Goal: Use online tool/utility: Utilize a website feature to perform a specific function

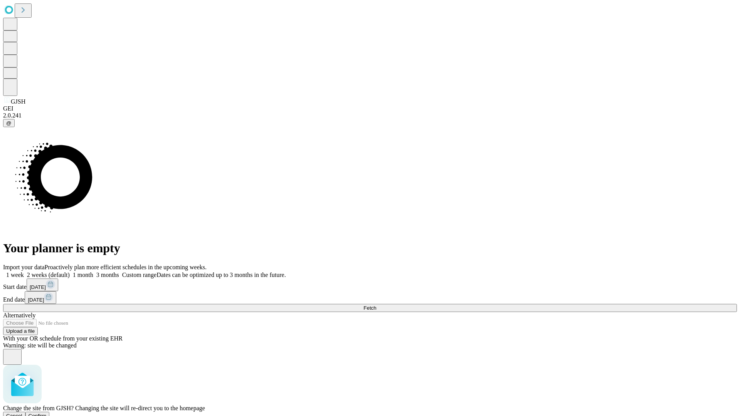
click at [47, 413] on span "Confirm" at bounding box center [38, 416] width 18 height 6
click at [70, 272] on label "2 weeks (default)" at bounding box center [47, 275] width 46 height 7
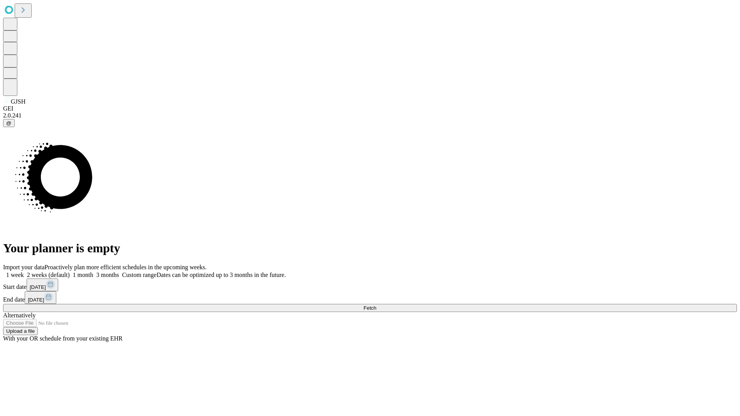
click at [376, 305] on span "Fetch" at bounding box center [369, 308] width 13 height 6
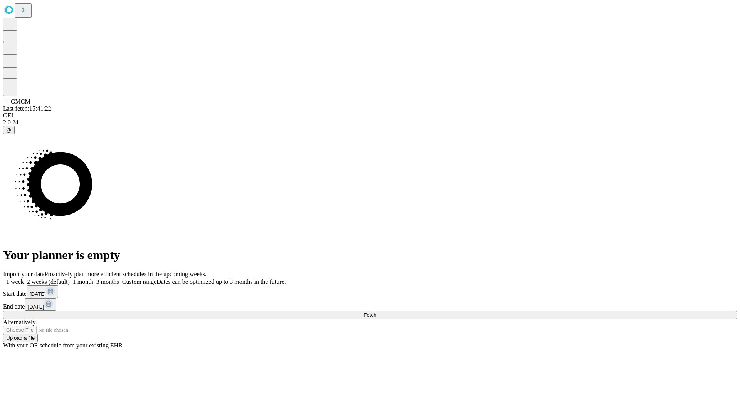
click at [70, 279] on label "2 weeks (default)" at bounding box center [47, 282] width 46 height 7
click at [376, 312] on span "Fetch" at bounding box center [369, 315] width 13 height 6
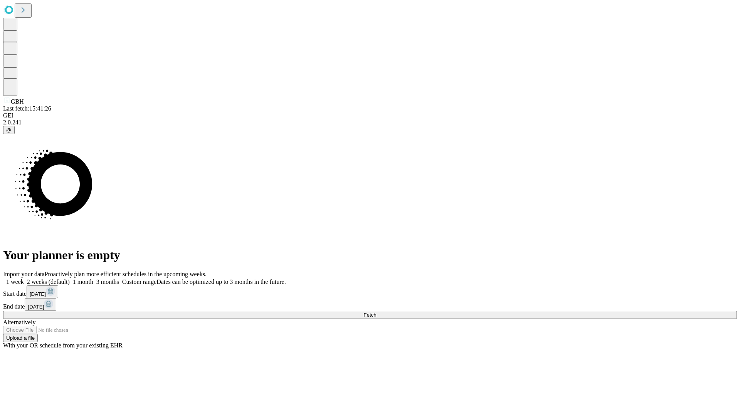
click at [70, 279] on label "2 weeks (default)" at bounding box center [47, 282] width 46 height 7
click at [376, 312] on span "Fetch" at bounding box center [369, 315] width 13 height 6
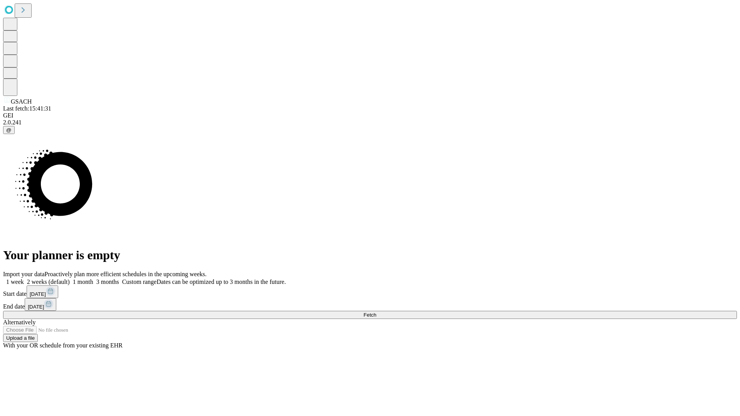
click at [70, 279] on label "2 weeks (default)" at bounding box center [47, 282] width 46 height 7
click at [376, 312] on span "Fetch" at bounding box center [369, 315] width 13 height 6
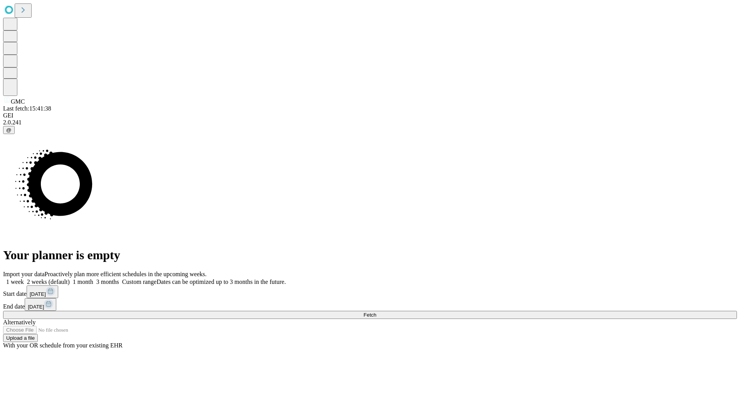
click at [70, 279] on label "2 weeks (default)" at bounding box center [47, 282] width 46 height 7
click at [376, 312] on span "Fetch" at bounding box center [369, 315] width 13 height 6
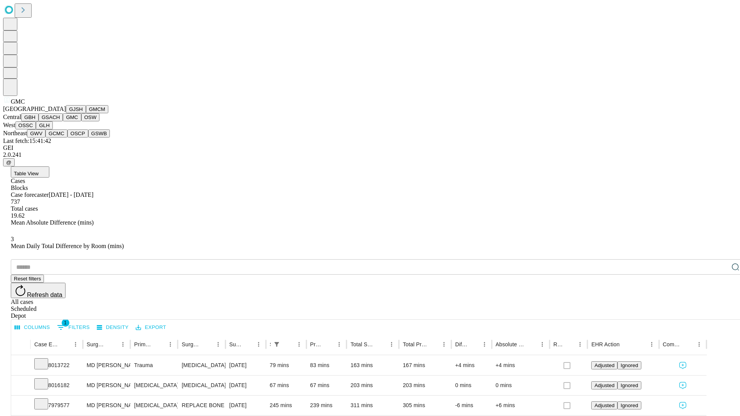
click at [81, 121] on button "OSW" at bounding box center [90, 117] width 18 height 8
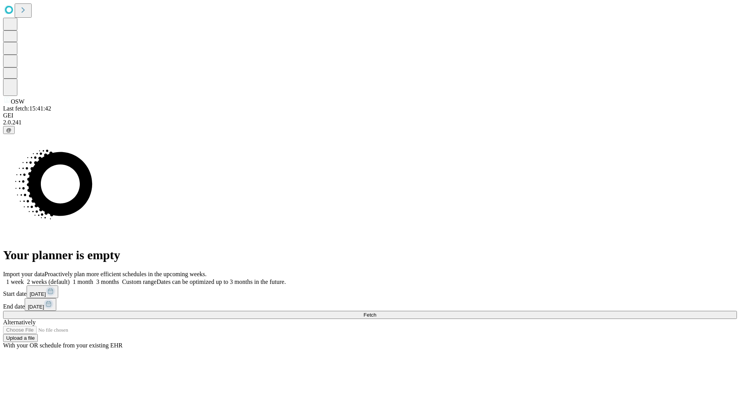
click at [70, 279] on label "2 weeks (default)" at bounding box center [47, 282] width 46 height 7
click at [376, 312] on span "Fetch" at bounding box center [369, 315] width 13 height 6
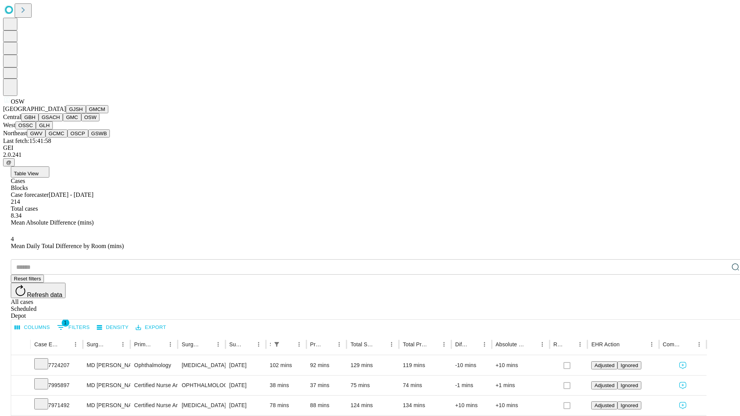
click at [36, 129] on button "OSSC" at bounding box center [25, 125] width 21 height 8
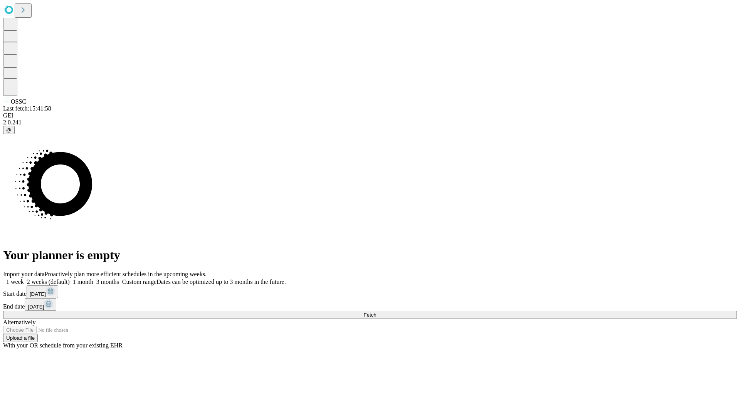
click at [376, 312] on span "Fetch" at bounding box center [369, 315] width 13 height 6
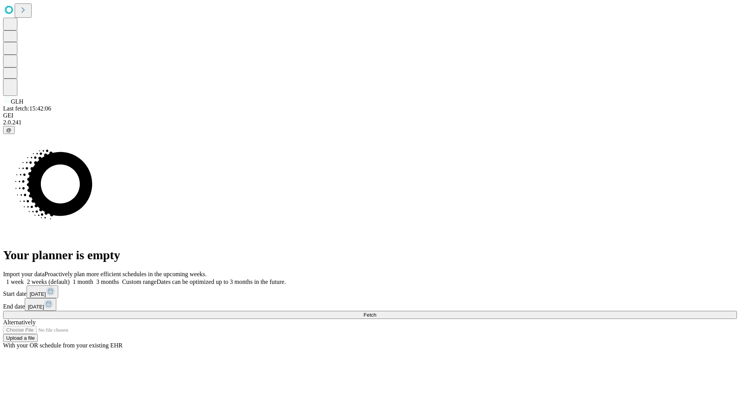
click at [70, 279] on label "2 weeks (default)" at bounding box center [47, 282] width 46 height 7
click at [376, 312] on span "Fetch" at bounding box center [369, 315] width 13 height 6
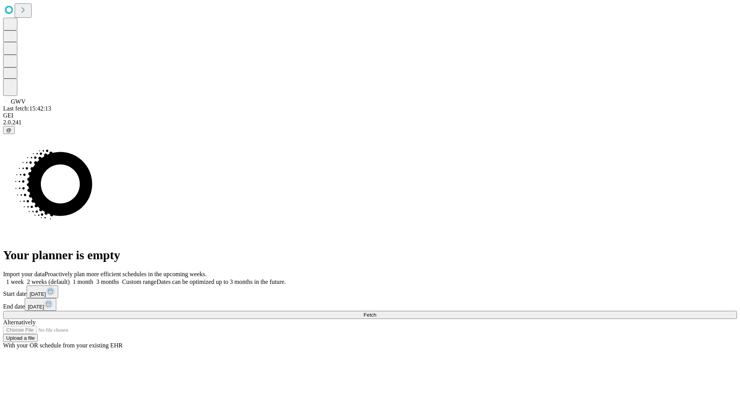
click at [376, 312] on span "Fetch" at bounding box center [369, 315] width 13 height 6
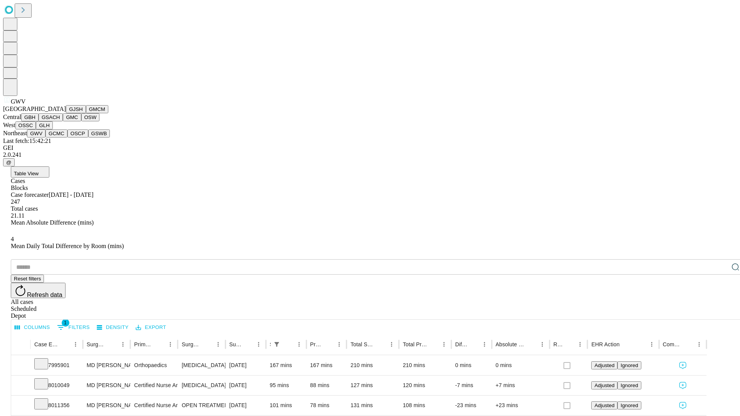
click at [60, 138] on button "GCMC" at bounding box center [56, 133] width 22 height 8
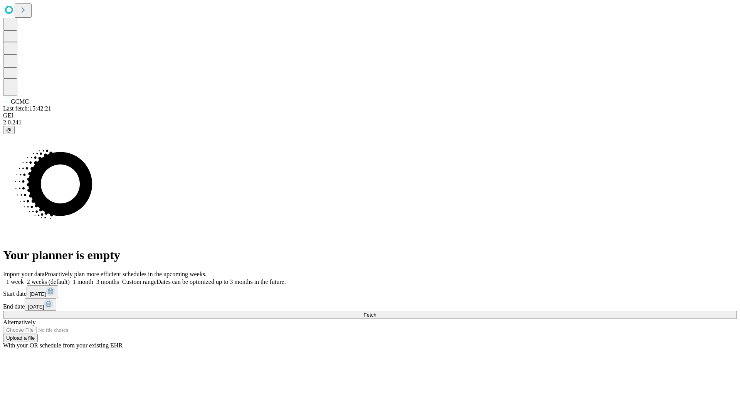
click at [70, 279] on label "2 weeks (default)" at bounding box center [47, 282] width 46 height 7
click at [376, 312] on span "Fetch" at bounding box center [369, 315] width 13 height 6
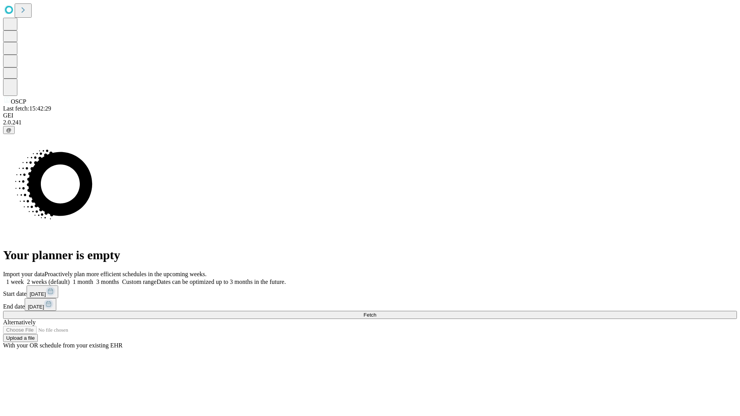
click at [70, 279] on label "2 weeks (default)" at bounding box center [47, 282] width 46 height 7
click at [376, 312] on span "Fetch" at bounding box center [369, 315] width 13 height 6
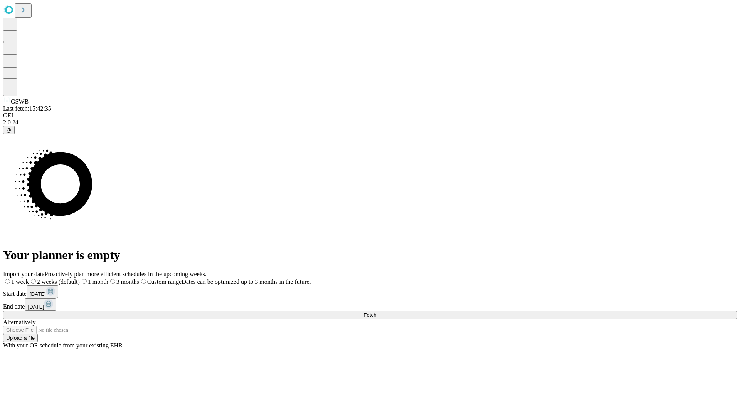
click at [80, 279] on label "2 weeks (default)" at bounding box center [54, 282] width 51 height 7
click at [376, 312] on span "Fetch" at bounding box center [369, 315] width 13 height 6
